Goal: Task Accomplishment & Management: Use online tool/utility

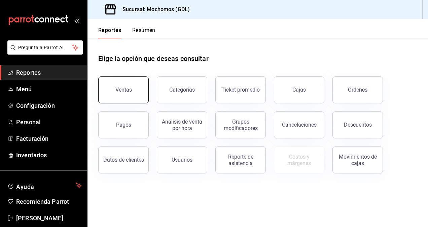
click at [124, 83] on button "Ventas" at bounding box center [123, 89] width 50 height 27
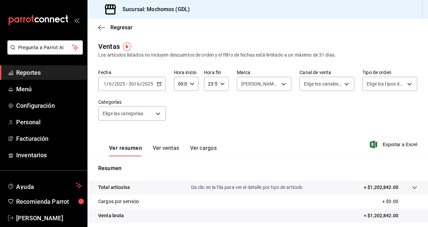
click at [156, 80] on div "[DATE] [DATE] - [DATE] [DATE]" at bounding box center [132, 84] width 68 height 14
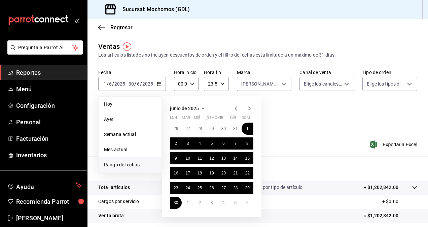
click at [251, 106] on icon "button" at bounding box center [249, 108] width 8 height 8
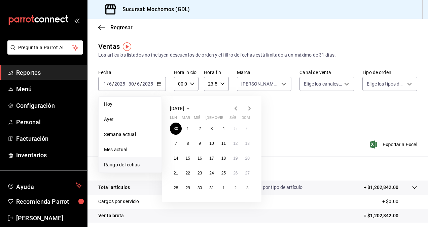
click at [251, 106] on icon "button" at bounding box center [249, 108] width 8 height 8
click at [225, 173] on abbr "22" at bounding box center [223, 173] width 4 height 5
click at [232, 172] on button "23" at bounding box center [235, 173] width 12 height 12
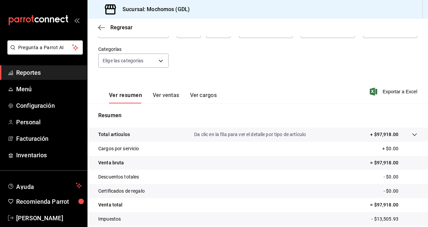
scroll to position [96, 0]
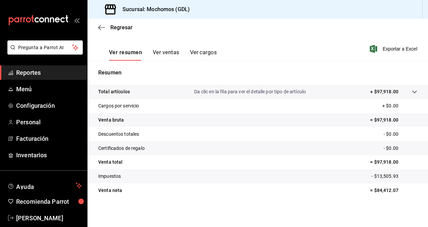
click at [386, 190] on p "= $84,412.07" at bounding box center [393, 190] width 47 height 7
copy p "84,412.07"
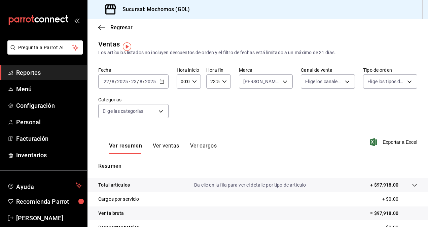
scroll to position [0, 0]
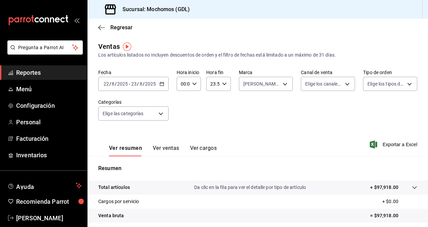
click at [188, 81] on div "00:00 Hora inicio" at bounding box center [189, 84] width 24 height 14
click at [181, 132] on span "02" at bounding box center [181, 133] width 1 height 5
click at [191, 85] on div at bounding box center [214, 113] width 428 height 227
click at [192, 85] on icon "button" at bounding box center [194, 83] width 5 height 5
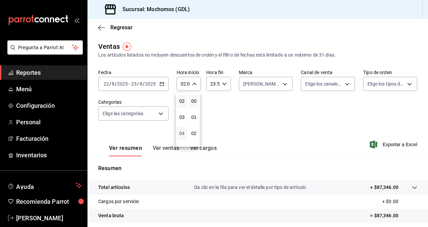
click at [183, 133] on span "04" at bounding box center [181, 133] width 1 height 5
type input "04:00"
click at [275, 110] on div at bounding box center [214, 113] width 428 height 227
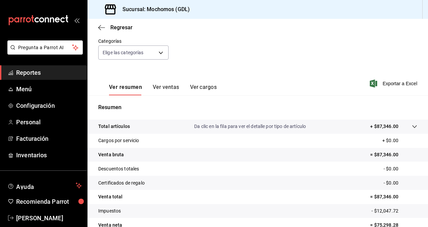
scroll to position [96, 0]
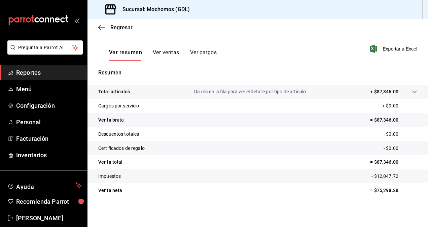
click at [384, 191] on p "= $75,298.28" at bounding box center [393, 190] width 47 height 7
copy p "75,298.28"
click at [380, 47] on span "Exportar a Excel" at bounding box center [394, 49] width 46 height 8
